Goal: Task Accomplishment & Management: Manage account settings

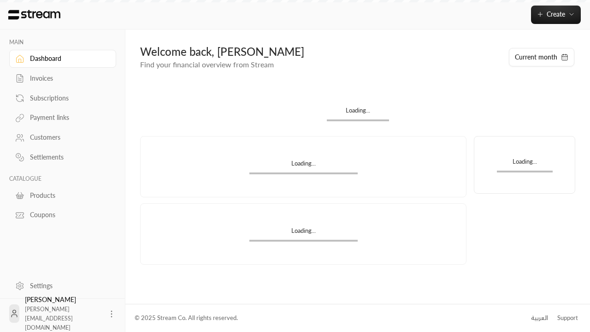
click at [61, 195] on div "Products" at bounding box center [67, 195] width 75 height 9
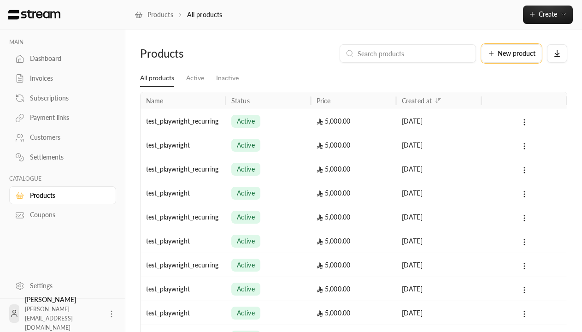
click at [512, 53] on span "New product" at bounding box center [517, 53] width 38 height 6
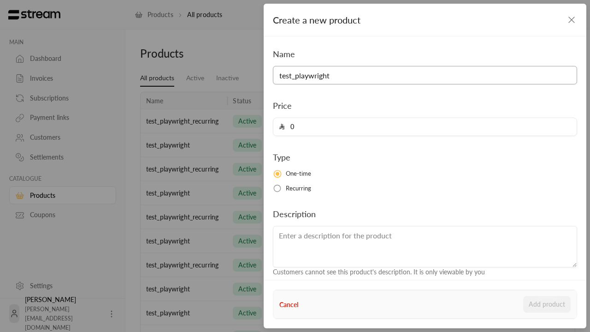
type input "test_playwright"
type input "5000"
click at [547, 304] on button "Add product" at bounding box center [546, 304] width 47 height 17
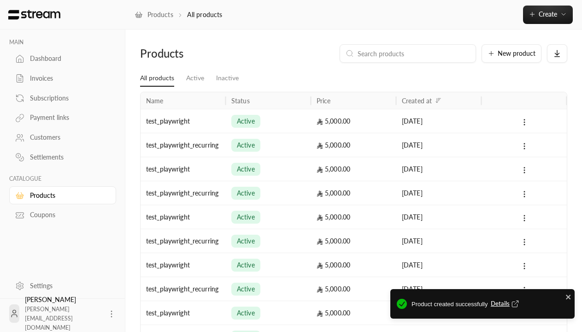
click at [506, 304] on span "Details" at bounding box center [506, 303] width 30 height 9
